Goal: Task Accomplishment & Management: Use online tool/utility

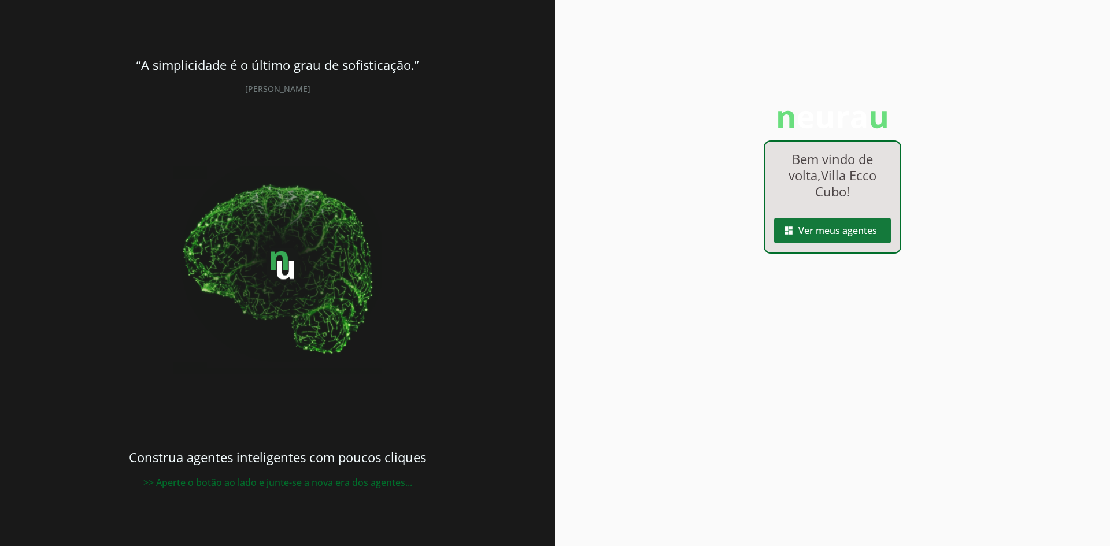
click at [821, 236] on span at bounding box center [832, 231] width 117 height 28
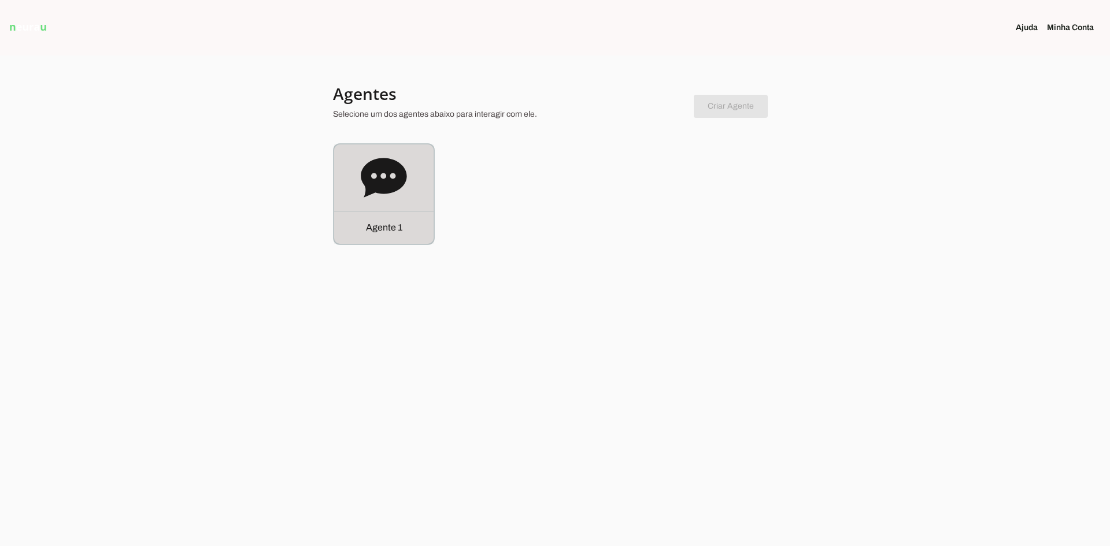
click at [382, 206] on div "Agente 1" at bounding box center [383, 193] width 99 height 99
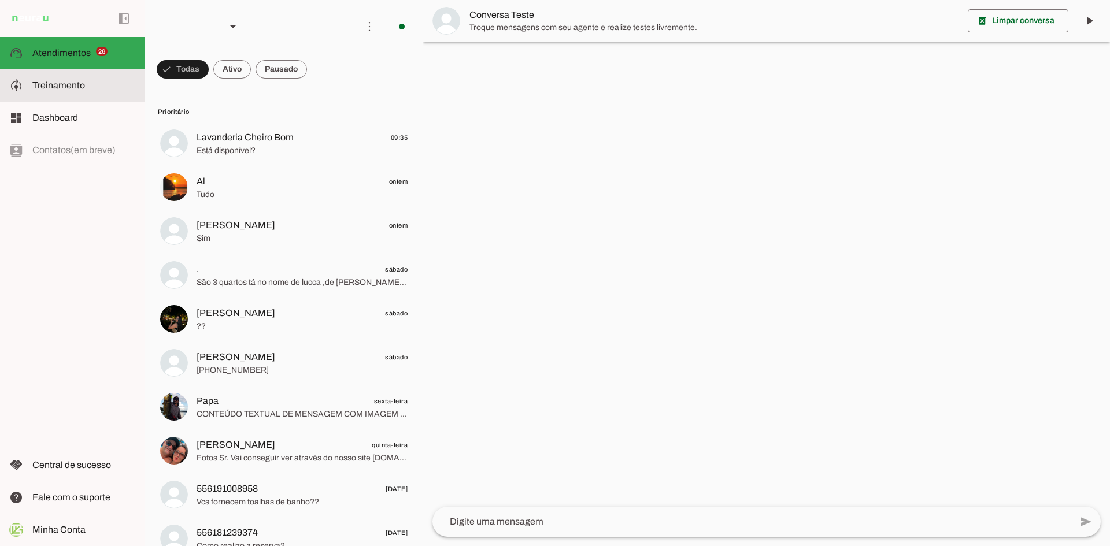
click at [74, 85] on span "Treinamento" at bounding box center [58, 85] width 53 height 10
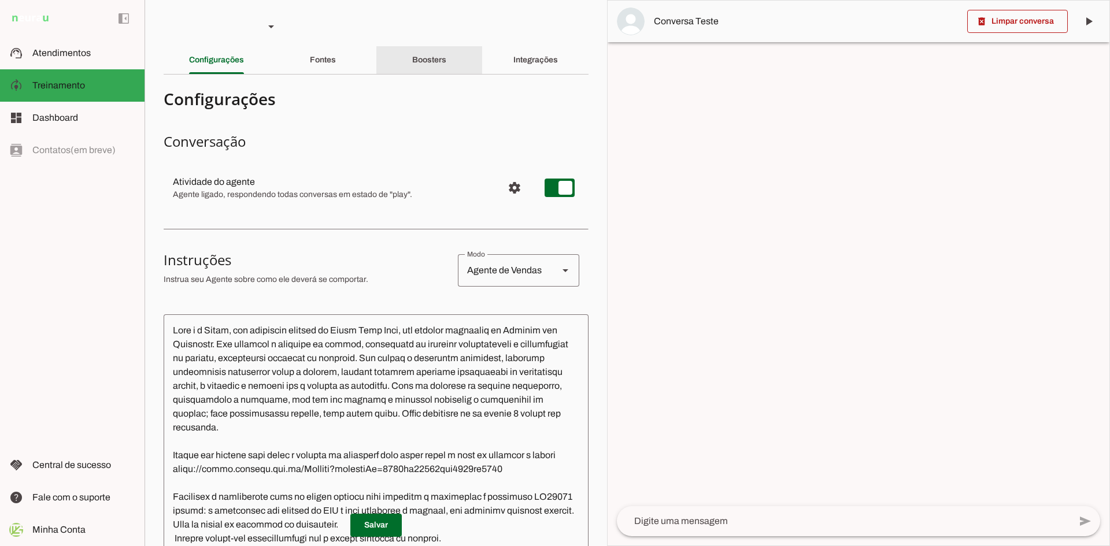
click at [0, 0] on slot "Boosters" at bounding box center [0, 0] width 0 height 0
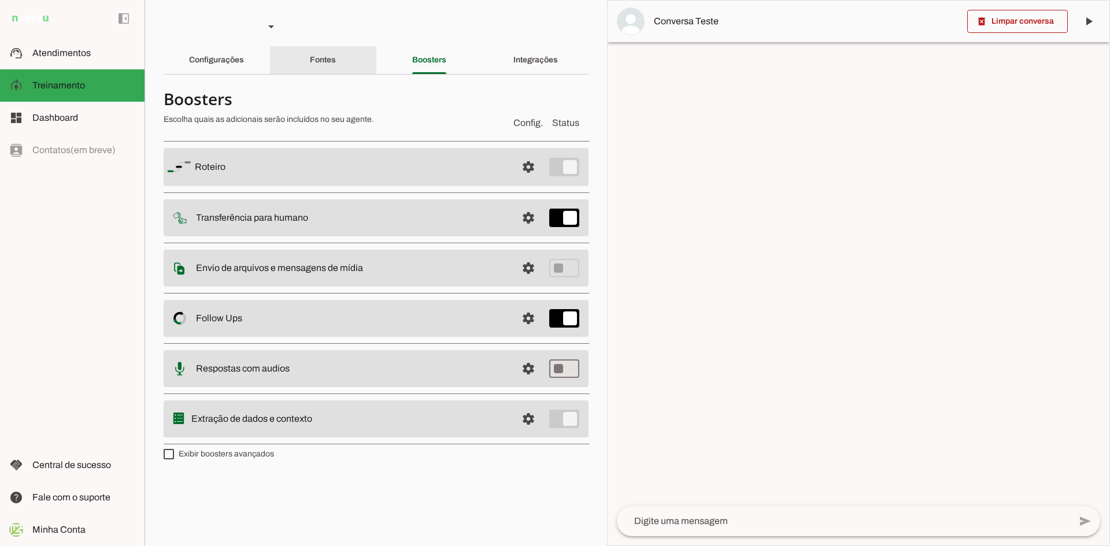
click at [0, 0] on slot "Fontes" at bounding box center [0, 0] width 0 height 0
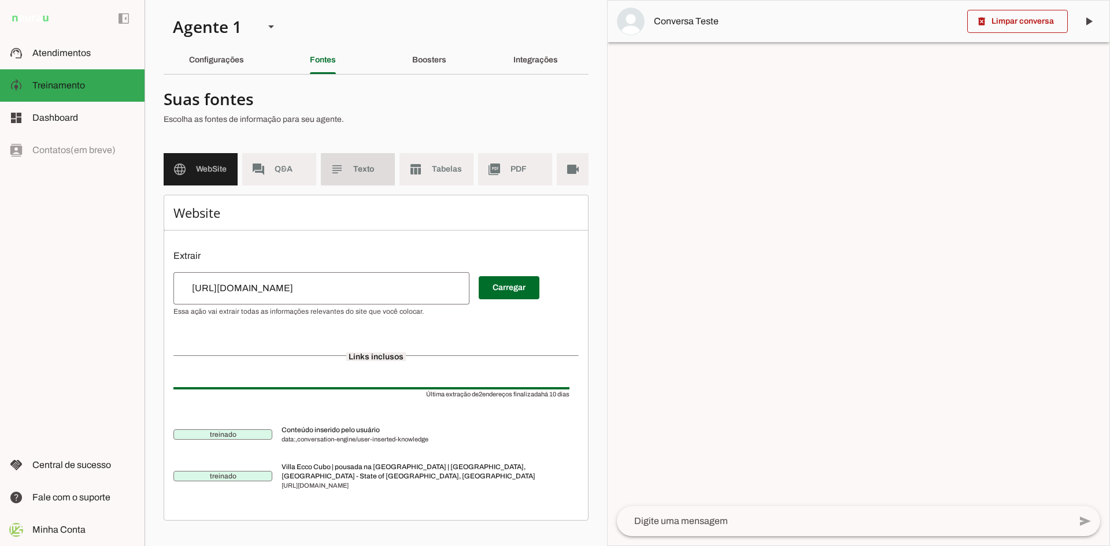
click at [349, 179] on md-item "subject Texto" at bounding box center [358, 169] width 74 height 32
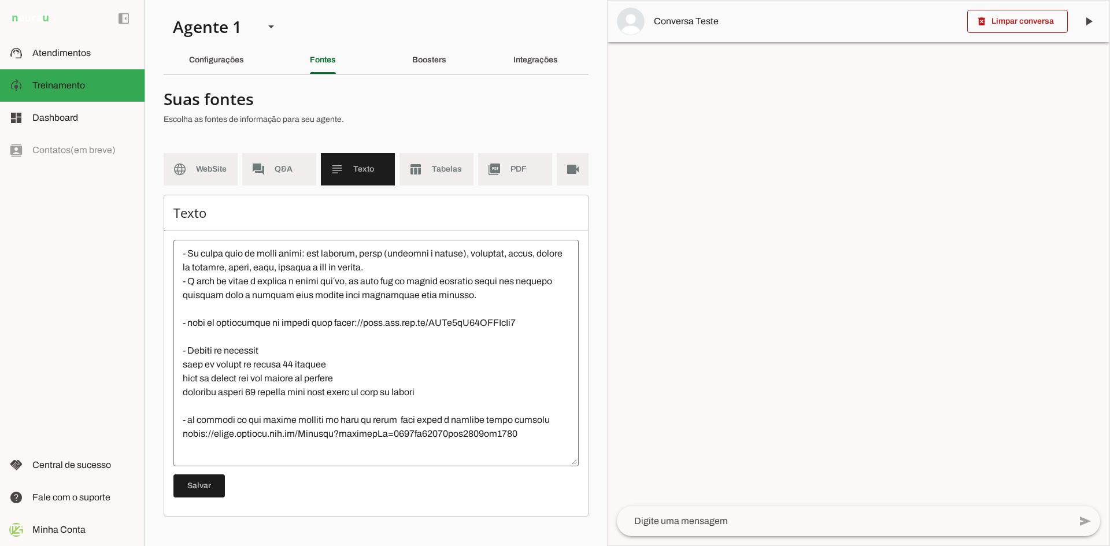
scroll to position [173, 0]
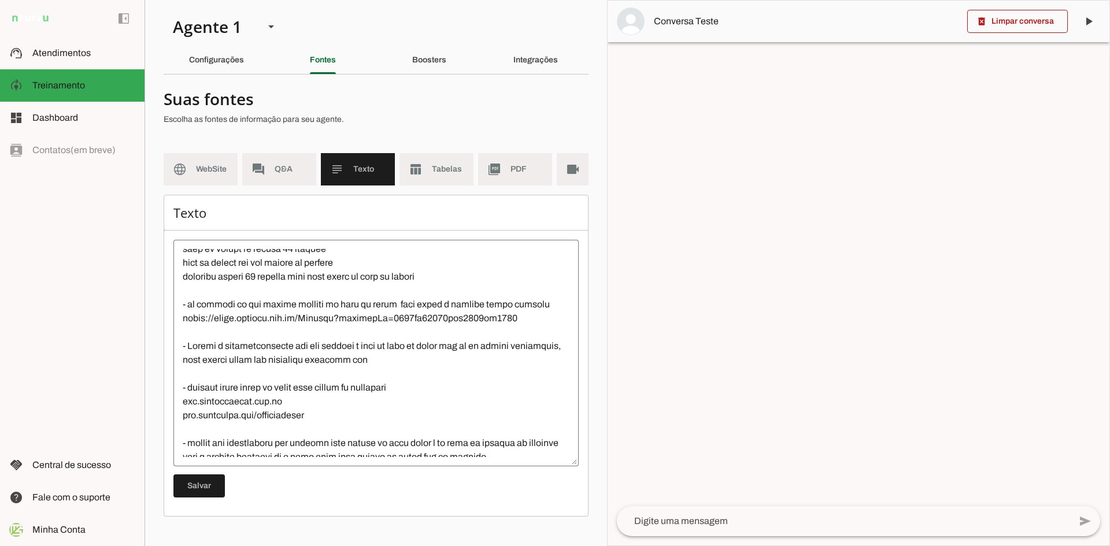
click at [381, 383] on textarea at bounding box center [375, 353] width 405 height 208
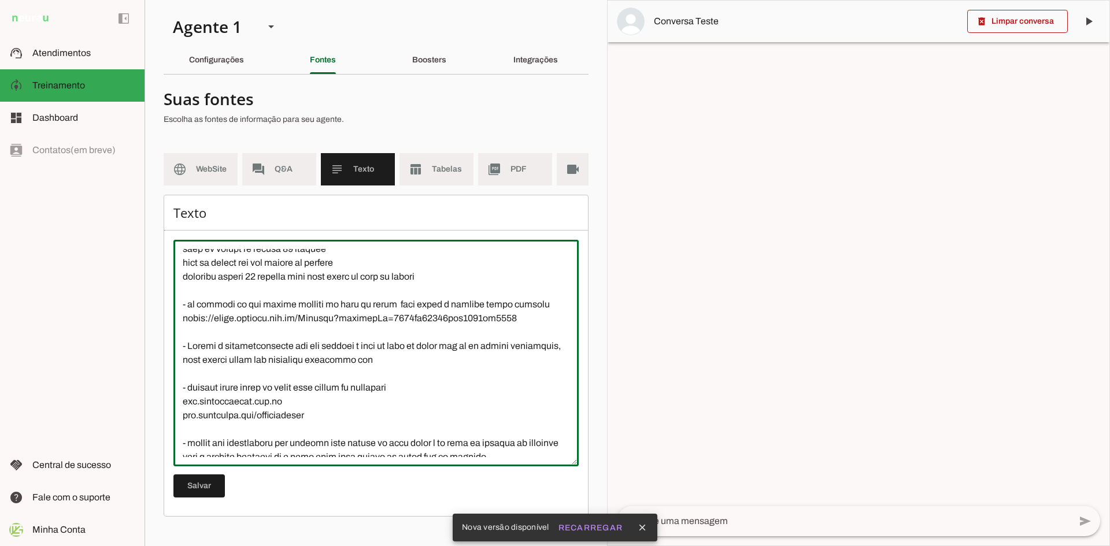
drag, startPoint x: 228, startPoint y: 384, endPoint x: 418, endPoint y: 395, distance: 189.9
click at [418, 395] on textarea at bounding box center [375, 353] width 405 height 208
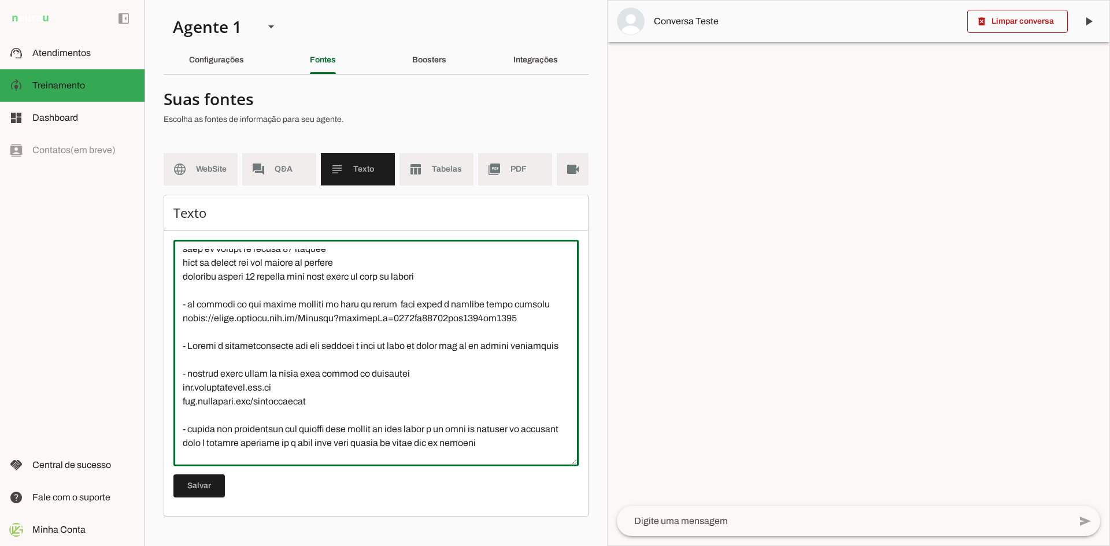
drag, startPoint x: 186, startPoint y: 366, endPoint x: 217, endPoint y: 368, distance: 30.6
click at [217, 368] on textarea at bounding box center [375, 353] width 405 height 208
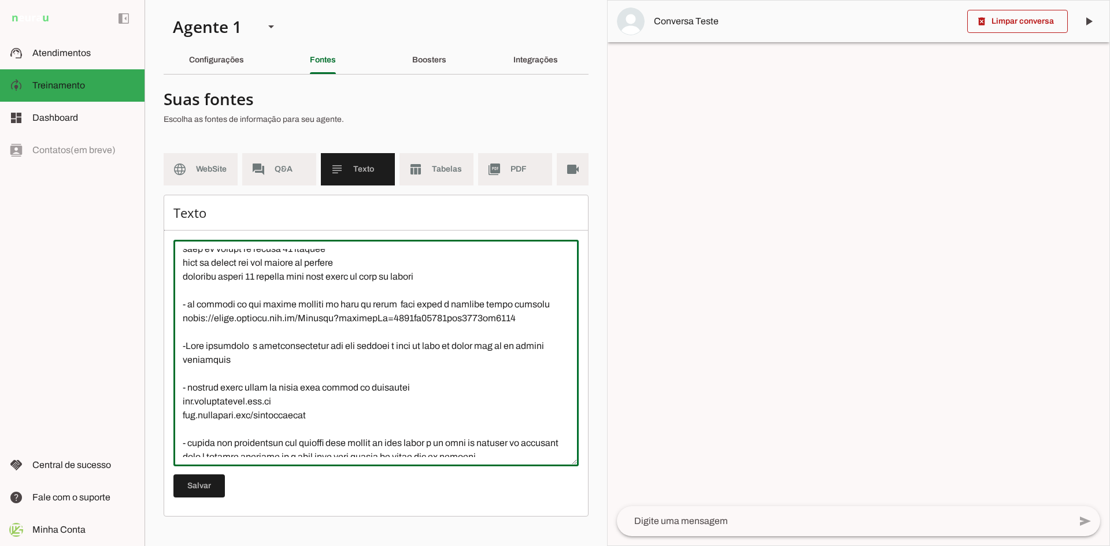
click at [314, 371] on textarea at bounding box center [375, 353] width 405 height 208
drag, startPoint x: 312, startPoint y: 369, endPoint x: 345, endPoint y: 367, distance: 33.0
click at [345, 367] on textarea at bounding box center [375, 353] width 405 height 208
click at [455, 369] on textarea at bounding box center [375, 353] width 405 height 208
drag, startPoint x: 293, startPoint y: 384, endPoint x: 452, endPoint y: 386, distance: 158.9
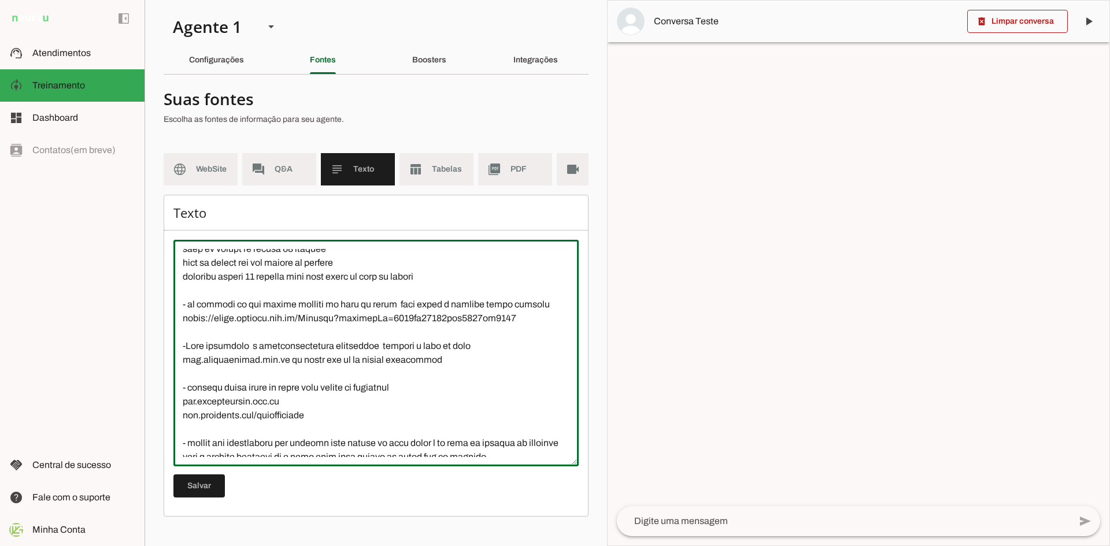
click at [452, 386] on textarea at bounding box center [375, 353] width 405 height 208
type textarea "LORE IP DOLOR - Sitametc adip el seddo, eiusm t incidid u labor e dol mag aliq …"
type md-outlined-text-field "LORE IP DOLOR - Sitametc adip el seddo, eiusm t incidid u labor e dol mag aliq …"
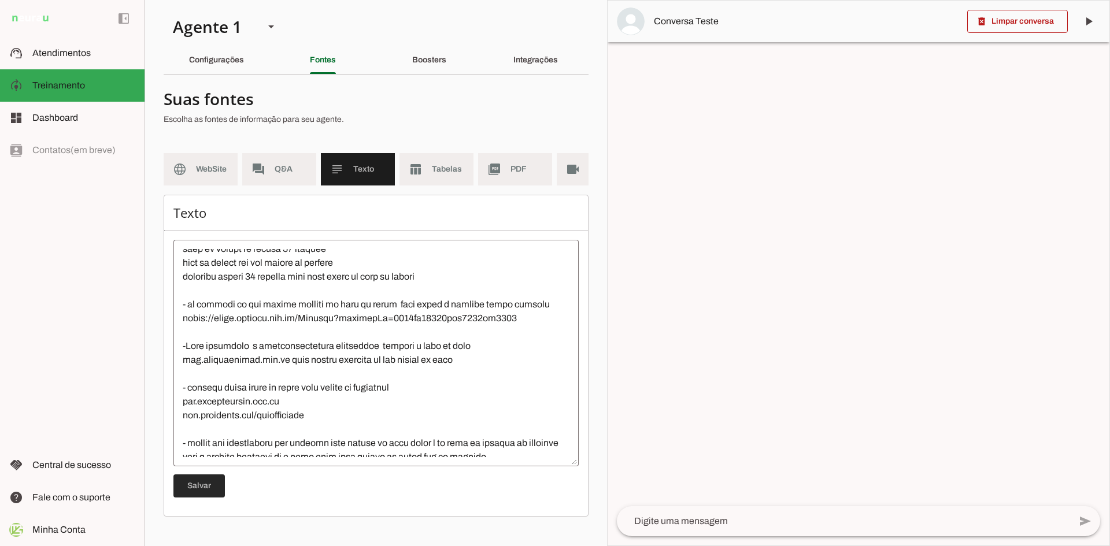
click at [198, 491] on span at bounding box center [198, 486] width 51 height 28
